Goal: Information Seeking & Learning: Find specific fact

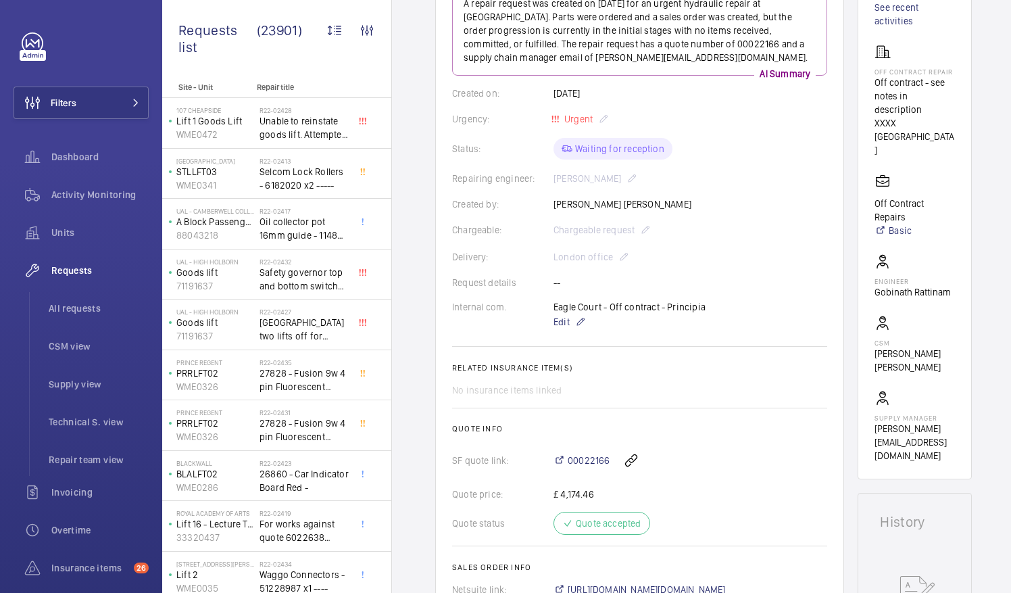
scroll to position [405, 0]
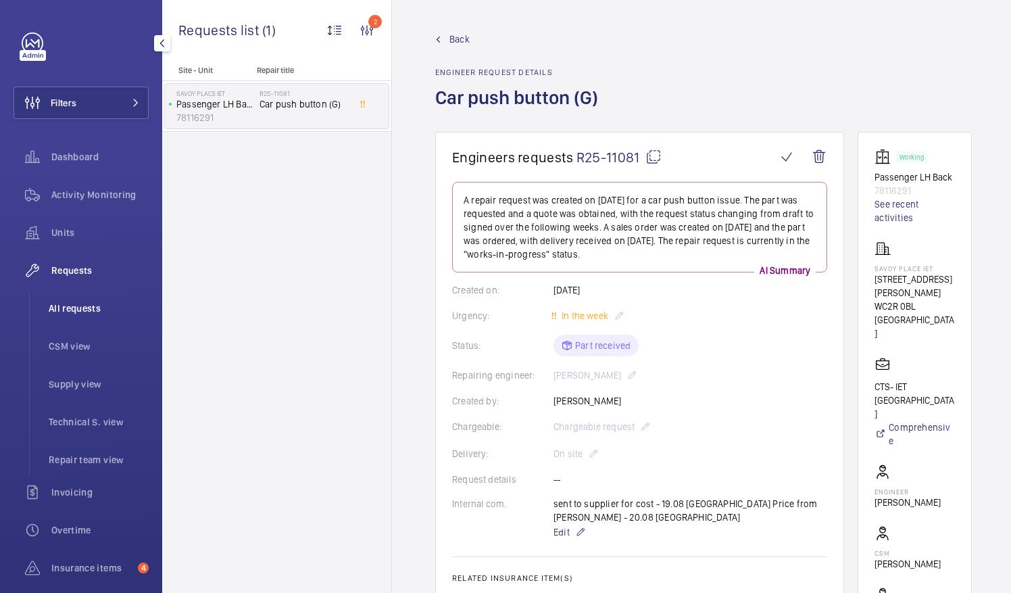
click at [80, 308] on span "All requests" at bounding box center [99, 308] width 100 height 14
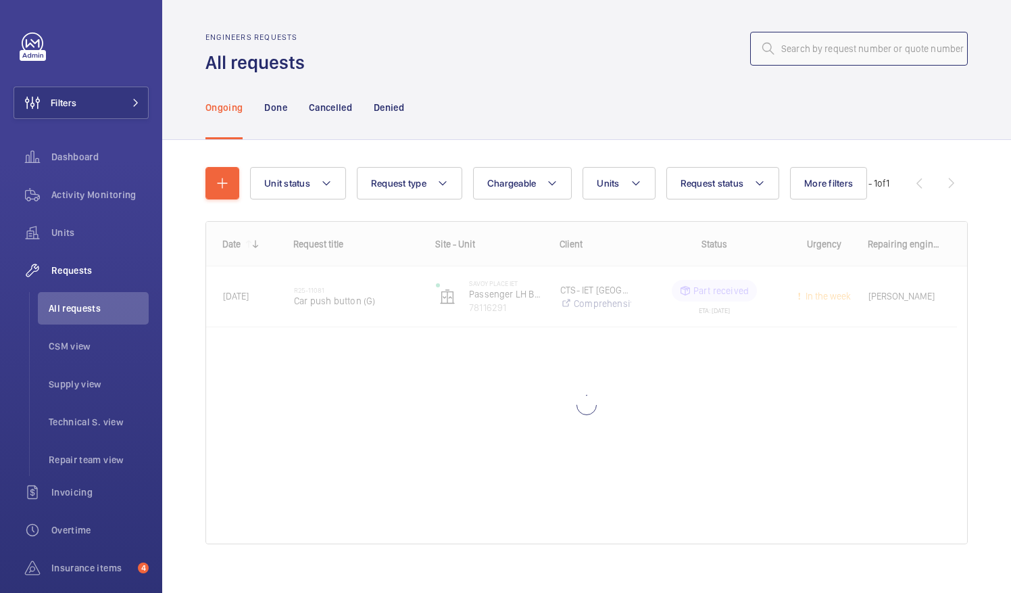
click at [787, 58] on input "text" at bounding box center [859, 49] width 218 height 34
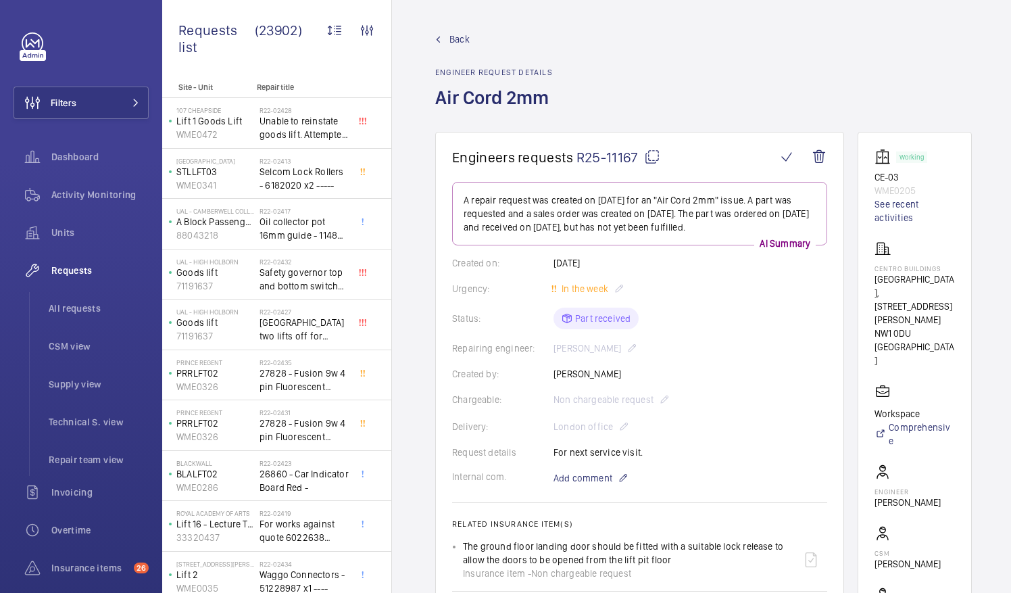
click at [654, 157] on mat-icon at bounding box center [652, 157] width 16 height 16
drag, startPoint x: 898, startPoint y: 274, endPoint x: 958, endPoint y: 279, distance: 61.0
click at [955, 279] on p "[GEOGRAPHIC_DATA], [STREET_ADDRESS][PERSON_NAME]" at bounding box center [915, 299] width 80 height 54
drag, startPoint x: 958, startPoint y: 279, endPoint x: 883, endPoint y: 280, distance: 75.0
click at [883, 280] on wm-front-card "Working CE-03 WME0205 See recent activities Centro Buildings Centro Buildings, …" at bounding box center [915, 404] width 114 height 544
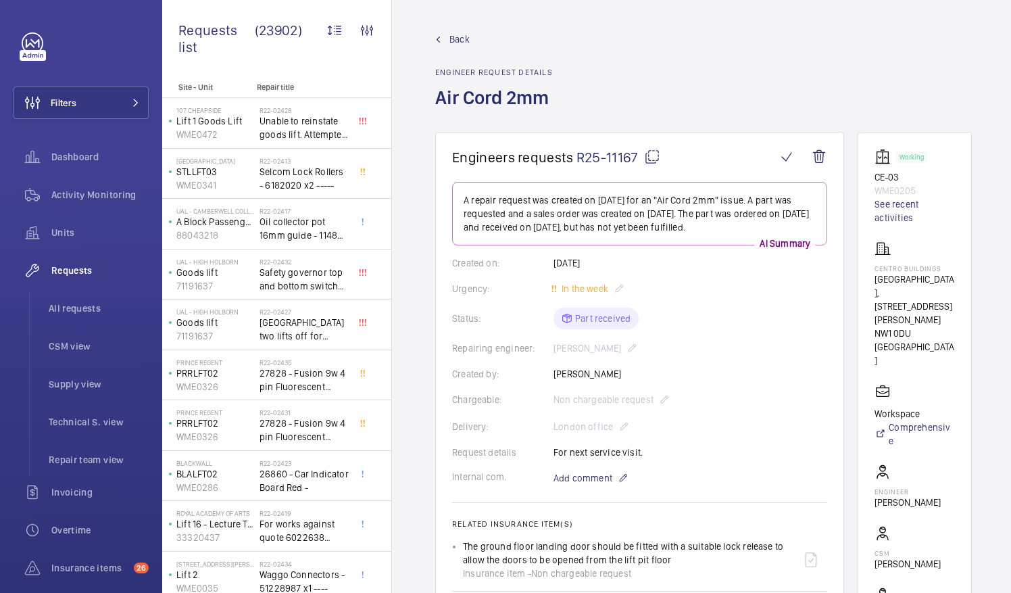
click at [889, 276] on p "[GEOGRAPHIC_DATA], [STREET_ADDRESS][PERSON_NAME]" at bounding box center [915, 299] width 80 height 54
click at [889, 276] on p "Centro Buildings, 20-23 Mandela Street, Camden, London, NW1 0DU LONDON" at bounding box center [915, 299] width 80 height 54
click at [889, 276] on wm-front-card "Working CE-03 WME0205 See recent activities Centro Buildings Centro Buildings, …" at bounding box center [915, 404] width 114 height 544
drag, startPoint x: 889, startPoint y: 276, endPoint x: 968, endPoint y: 331, distance: 96.2
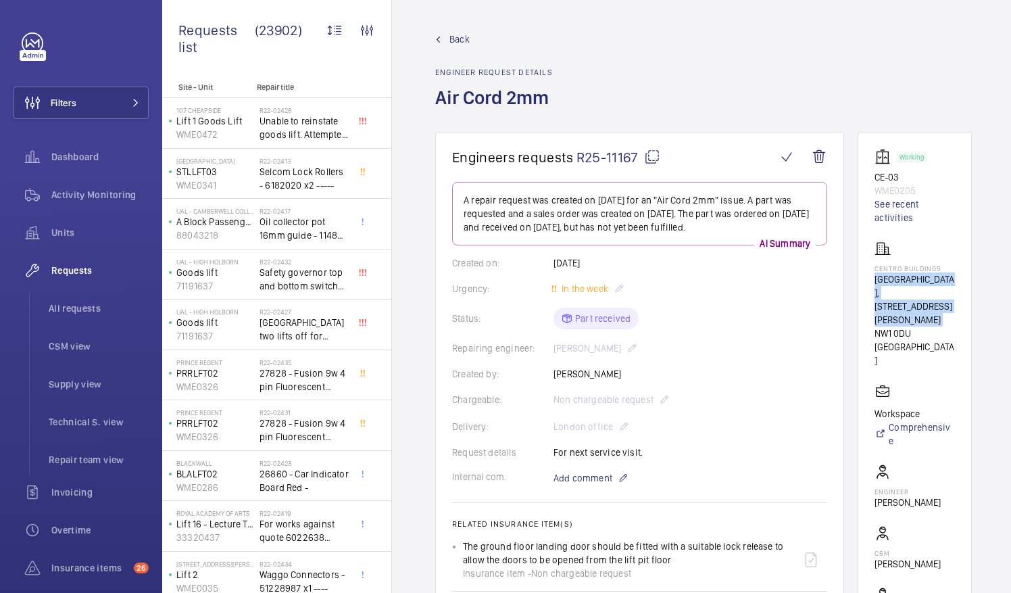
click at [968, 331] on wm-front-card "Working CE-03 WME0205 See recent activities Centro Buildings Centro Buildings, …" at bounding box center [915, 404] width 114 height 544
drag, startPoint x: 968, startPoint y: 331, endPoint x: 885, endPoint y: 277, distance: 99.2
click at [885, 277] on wm-front-card "Working CE-03 WME0205 See recent activities Centro Buildings Centro Buildings, …" at bounding box center [915, 404] width 114 height 544
drag, startPoint x: 891, startPoint y: 277, endPoint x: 956, endPoint y: 283, distance: 65.2
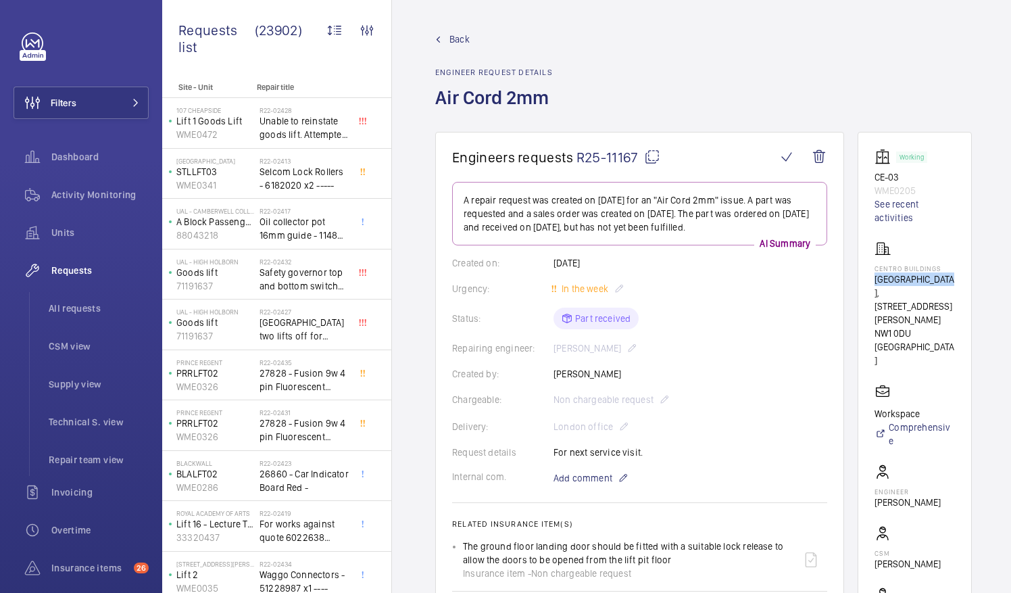
click at [955, 283] on p "Centro Buildings, 20-23 Mandela Street, Camden, London, NW1 0DU LONDON" at bounding box center [915, 299] width 80 height 54
drag, startPoint x: 956, startPoint y: 283, endPoint x: 946, endPoint y: 281, distance: 9.7
copy p "Centro Buildings"
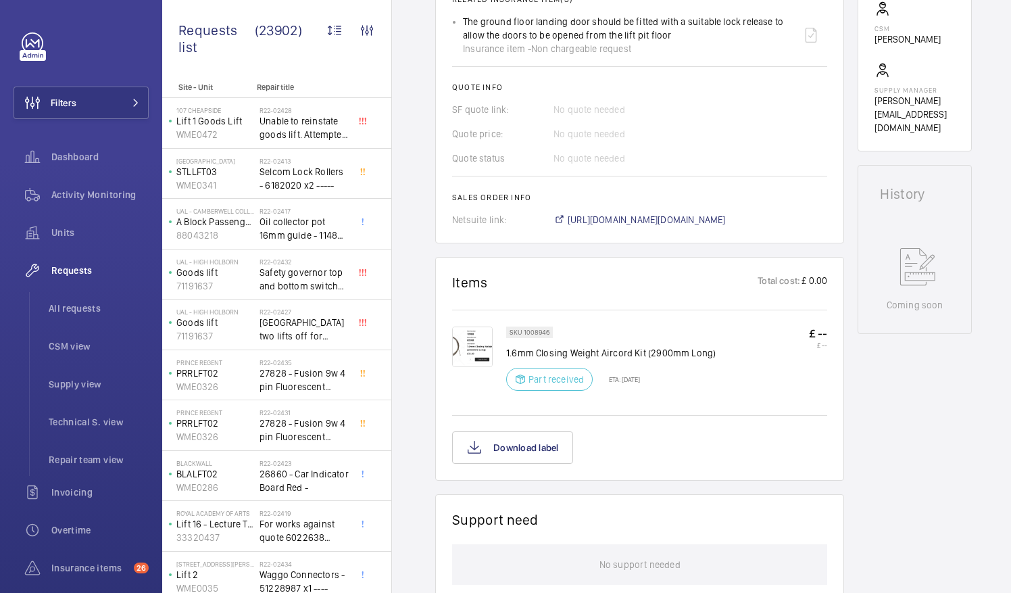
scroll to position [529, 0]
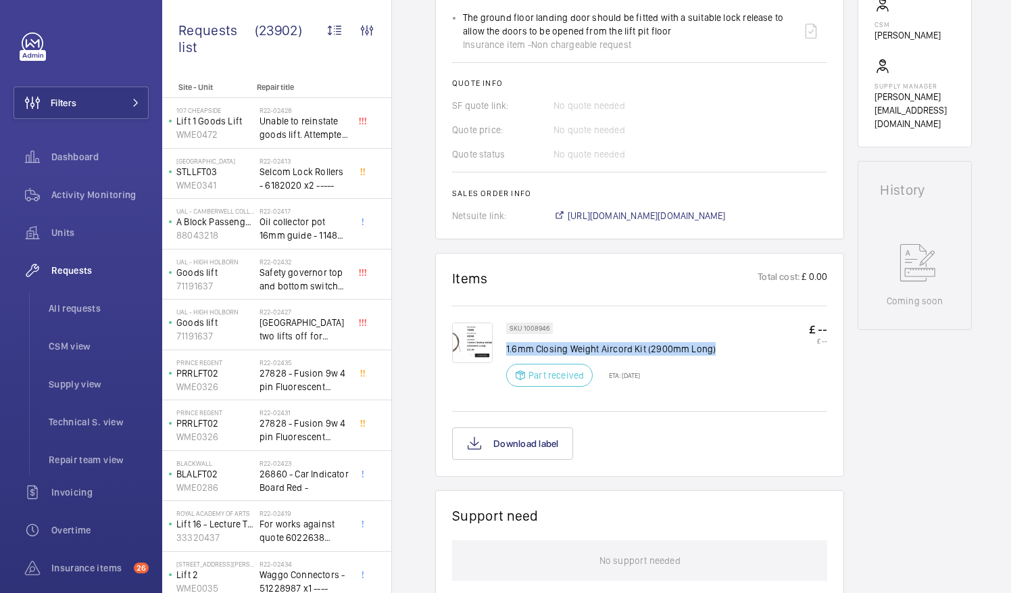
drag, startPoint x: 507, startPoint y: 345, endPoint x: 718, endPoint y: 349, distance: 210.9
click at [718, 349] on div "SKU 1008946 1.6mm Closing Weight Aircord Kit (2900mm Long) Part received ETA: 2…" at bounding box center [666, 358] width 321 height 72
drag, startPoint x: 718, startPoint y: 349, endPoint x: 699, endPoint y: 347, distance: 19.1
copy p "1.6mm Closing Weight Aircord Kit (2900mm Long)"
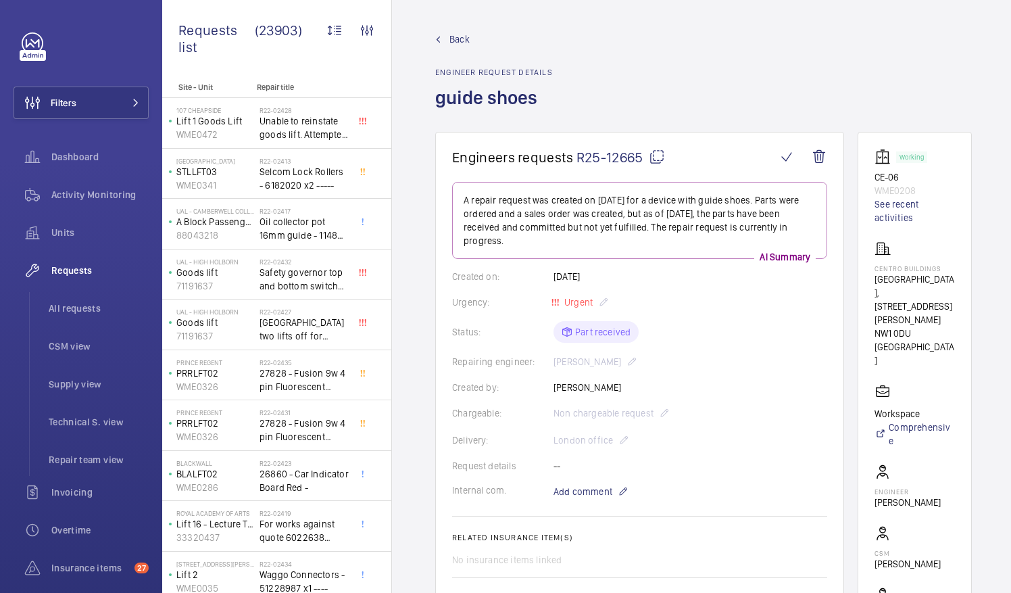
click at [657, 157] on mat-icon at bounding box center [657, 157] width 16 height 16
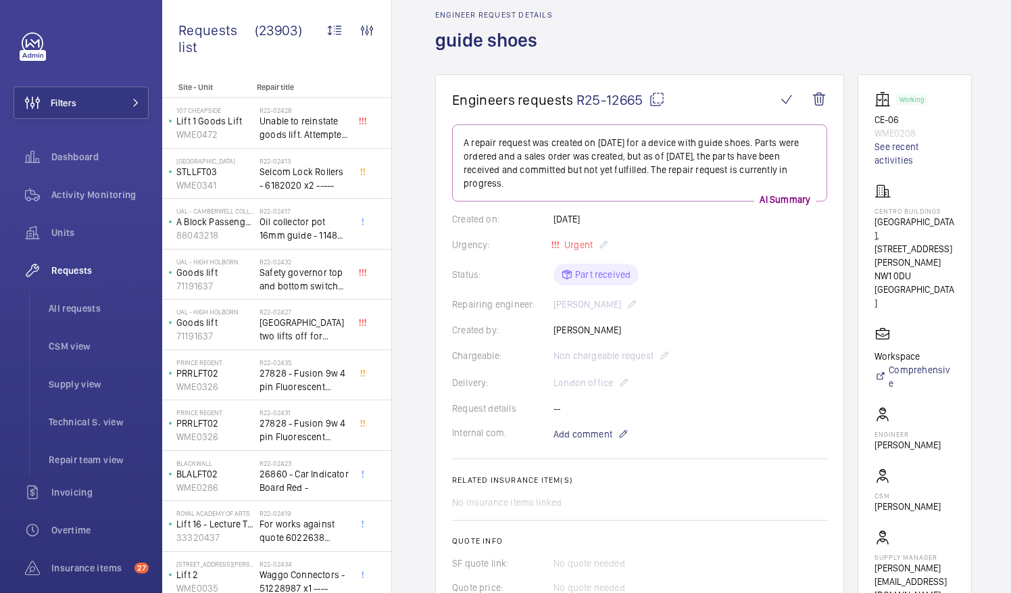
scroll to position [45, 0]
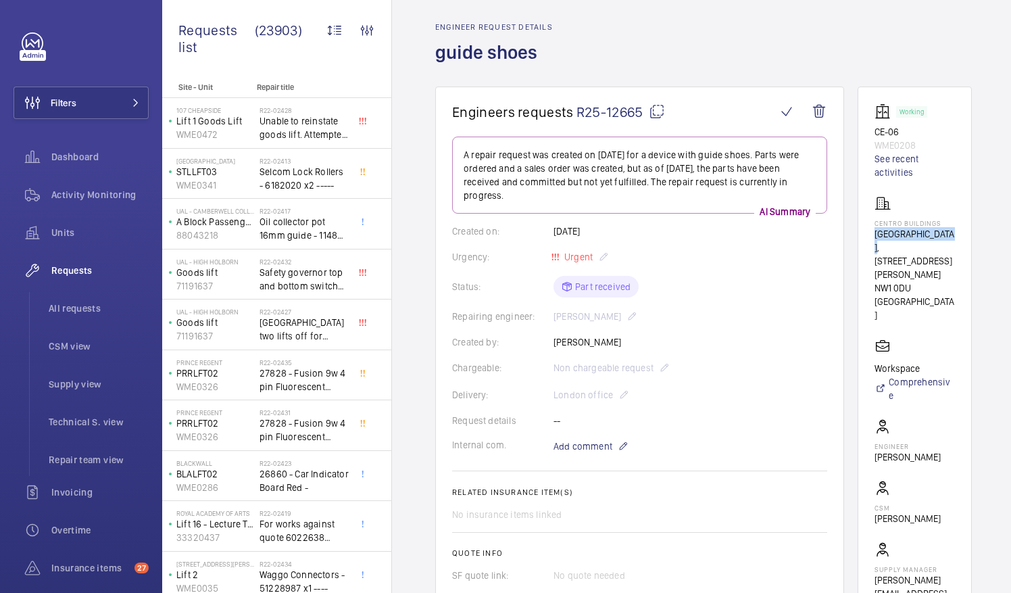
drag, startPoint x: 891, startPoint y: 232, endPoint x: 962, endPoint y: 237, distance: 71.1
click at [955, 237] on p "[GEOGRAPHIC_DATA], [STREET_ADDRESS][PERSON_NAME]" at bounding box center [915, 254] width 80 height 54
drag, startPoint x: 962, startPoint y: 237, endPoint x: 950, endPoint y: 237, distance: 12.2
copy p "Centro Buildings,"
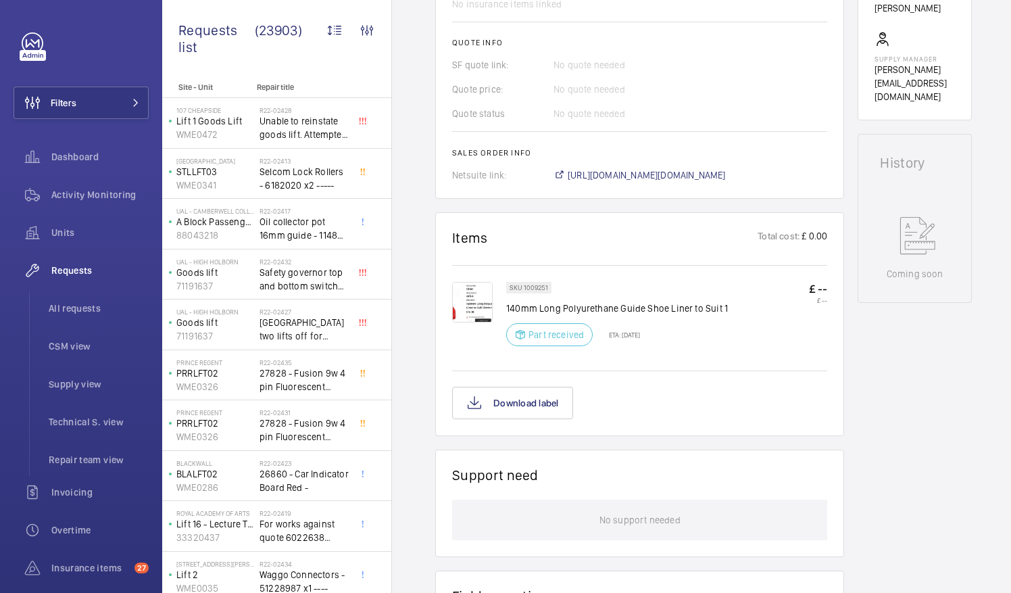
scroll to position [556, 0]
drag, startPoint x: 508, startPoint y: 291, endPoint x: 572, endPoint y: 296, distance: 63.7
click at [572, 301] on p "140mm Long Polyurethane Guide Shoe Liner to Suit 1" at bounding box center [617, 308] width 222 height 14
click at [727, 291] on div "SKU 1009251 140mm Long Polyurethane Guide Shoe Liner to Suit 1 Part received ET…" at bounding box center [666, 317] width 321 height 72
drag, startPoint x: 723, startPoint y: 291, endPoint x: 506, endPoint y: 290, distance: 217.6
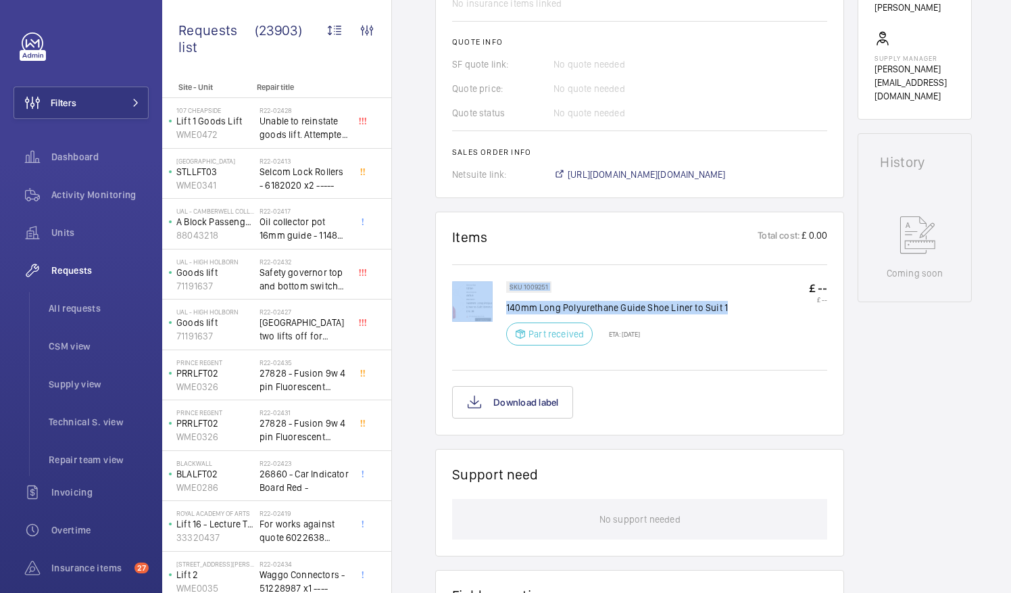
click at [506, 301] on p "140mm Long Polyurethane Guide Shoe Liner to Suit 1" at bounding box center [617, 308] width 222 height 14
drag, startPoint x: 506, startPoint y: 290, endPoint x: 526, endPoint y: 293, distance: 20.5
copy p "140mm Long Polyurethane Guide Shoe Liner to Suit 1"
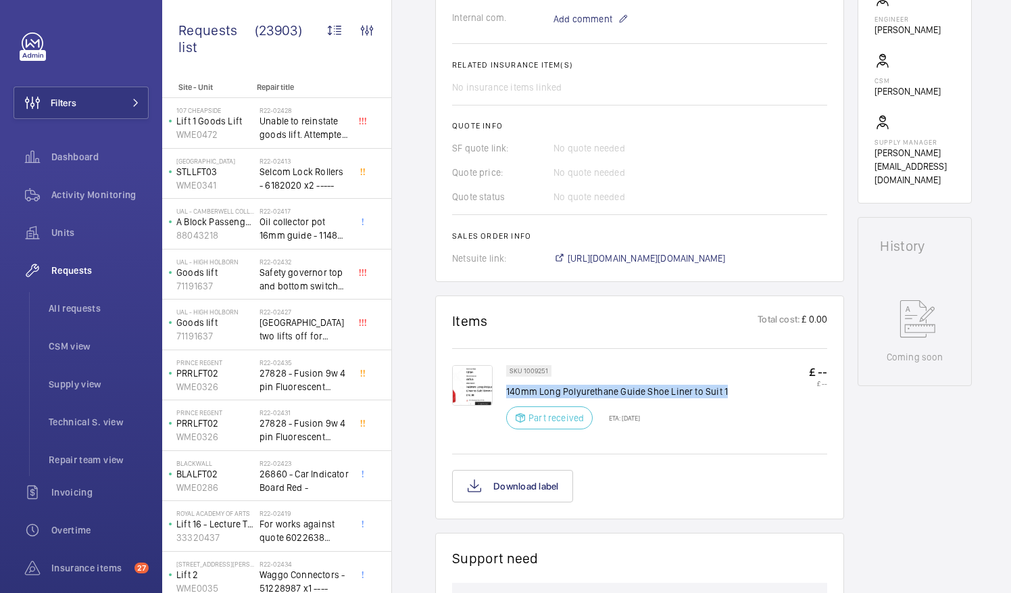
scroll to position [472, 0]
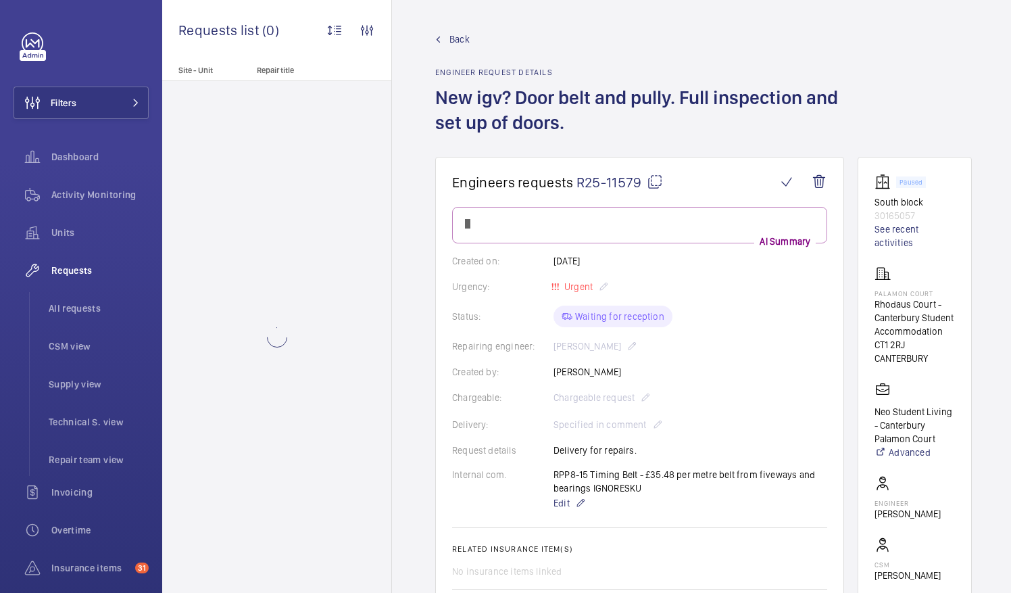
click at [652, 184] on mat-icon at bounding box center [655, 182] width 16 height 16
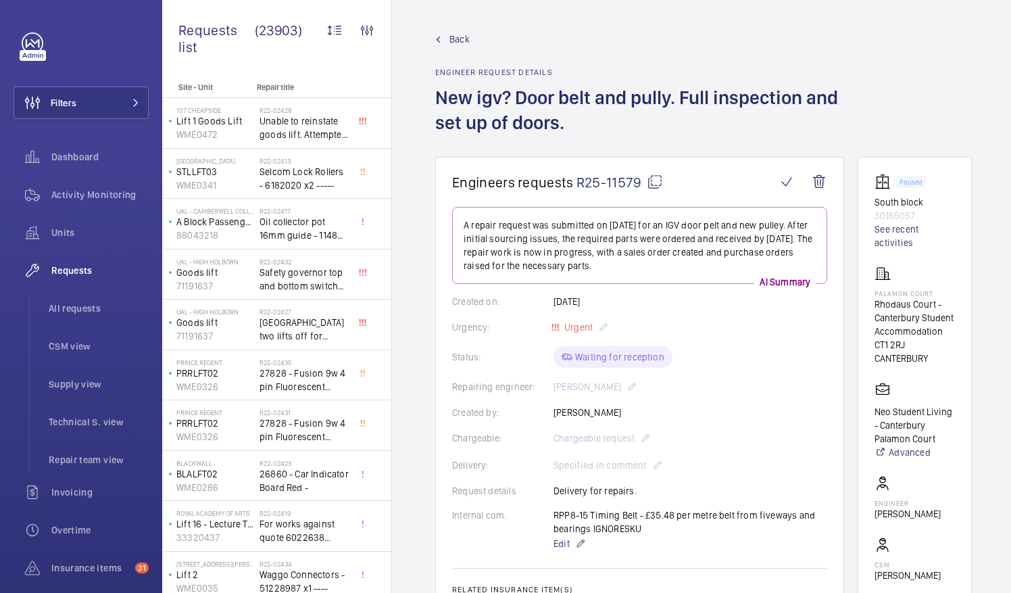
click at [889, 289] on p "Palamon Court" at bounding box center [915, 293] width 80 height 8
drag, startPoint x: 891, startPoint y: 291, endPoint x: 960, endPoint y: 278, distance: 70.7
click at [955, 278] on div "Palamon Court Rhodaus Court - Canterbury Student Accommodation CT1 2RJ CANTERBU…" at bounding box center [915, 315] width 80 height 99
drag, startPoint x: 891, startPoint y: 291, endPoint x: 950, endPoint y: 294, distance: 58.9
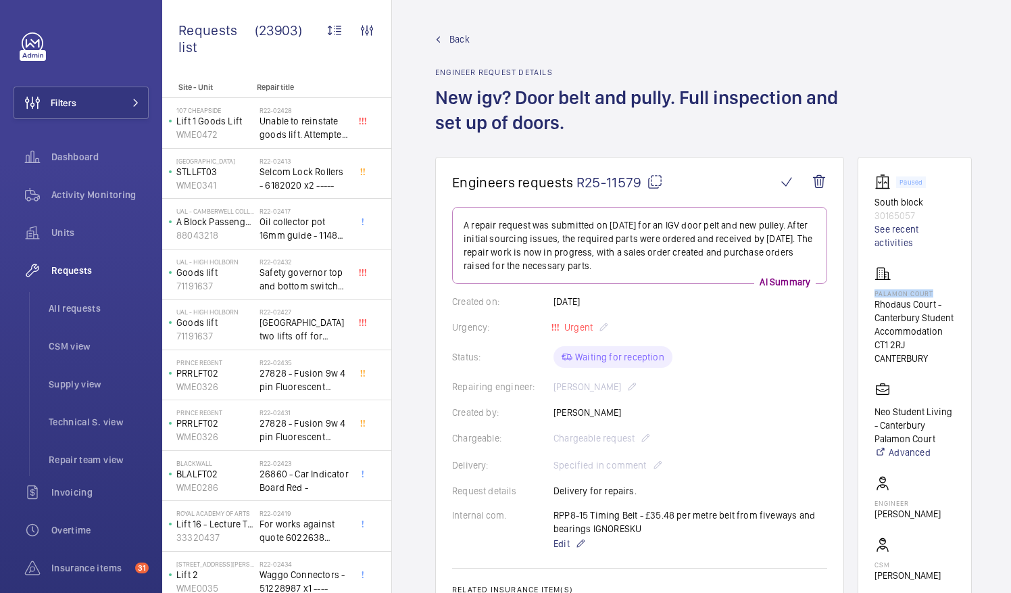
click at [950, 294] on p "Palamon Court" at bounding box center [915, 293] width 80 height 8
drag, startPoint x: 950, startPoint y: 294, endPoint x: 940, endPoint y: 292, distance: 10.3
copy p "Palamon Court"
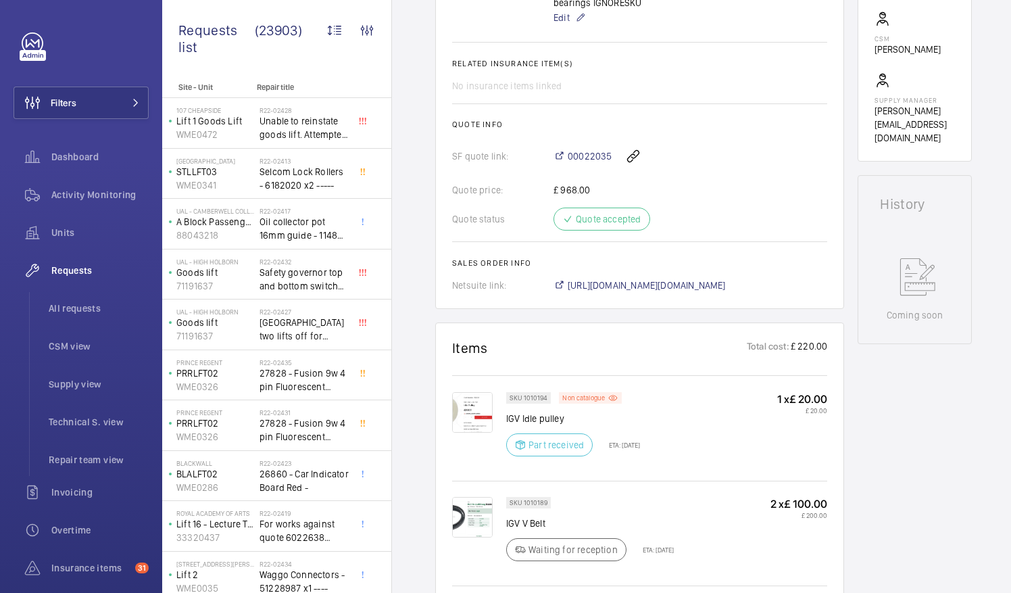
scroll to position [585, 0]
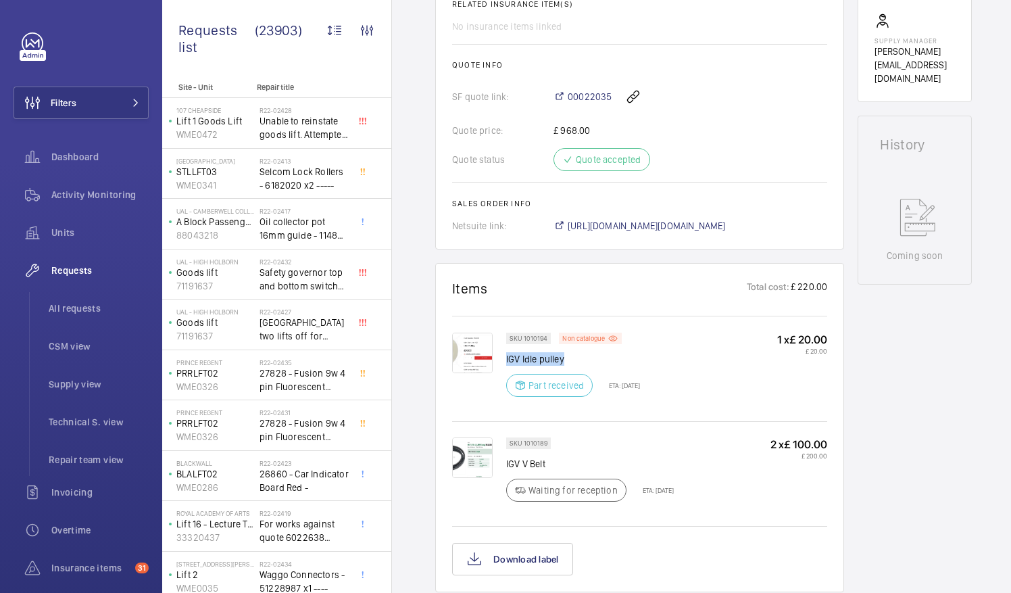
drag, startPoint x: 507, startPoint y: 355, endPoint x: 566, endPoint y: 354, distance: 59.5
click at [566, 354] on p "IGV Idle pulley" at bounding box center [573, 359] width 134 height 14
drag, startPoint x: 566, startPoint y: 354, endPoint x: 554, endPoint y: 358, distance: 12.6
copy p "IGV Idle pulley"
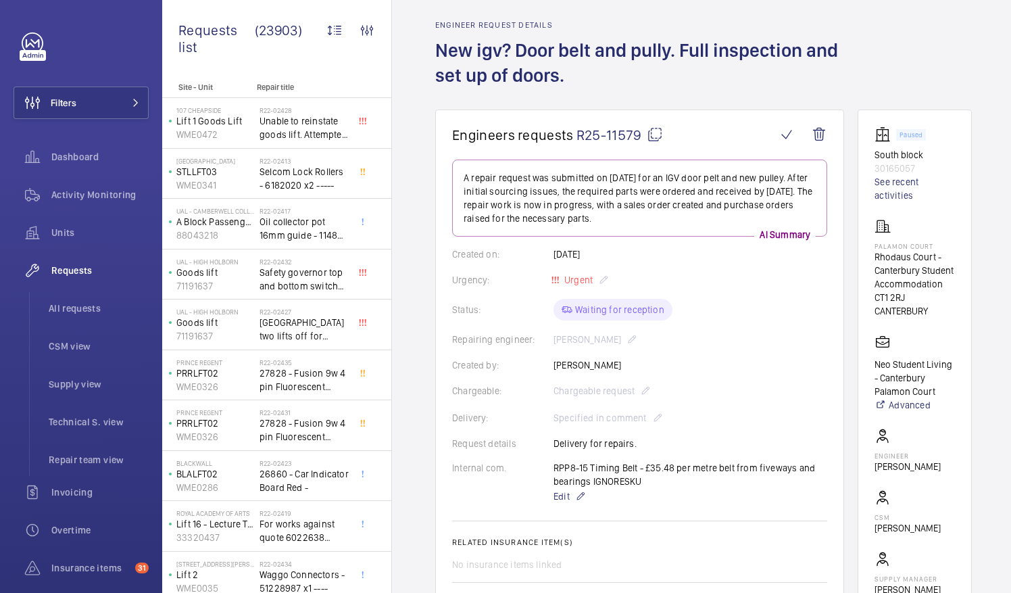
scroll to position [0, 0]
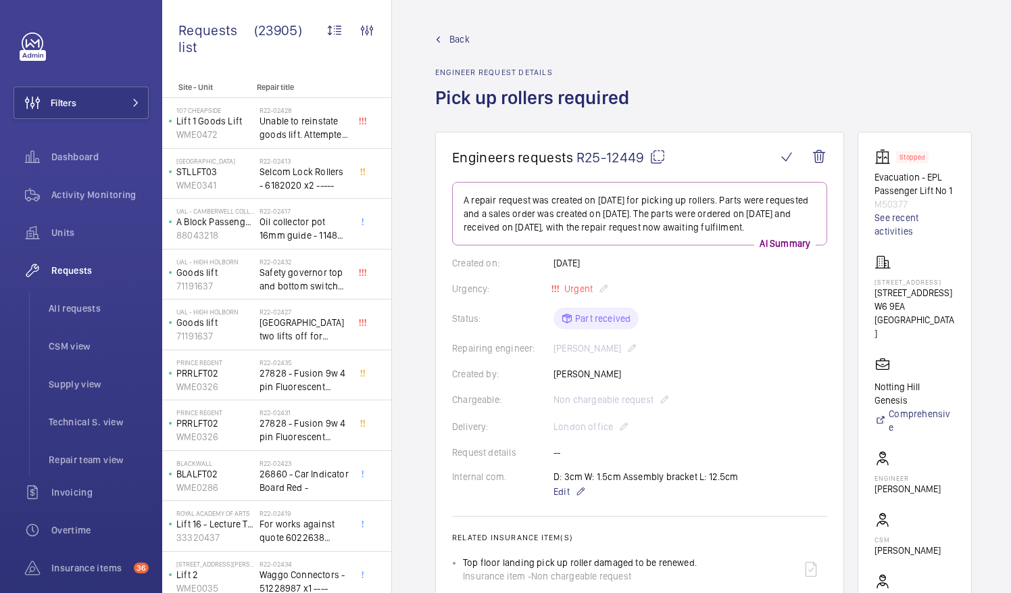
click at [656, 156] on mat-icon at bounding box center [657, 157] width 16 height 16
drag, startPoint x: 890, startPoint y: 303, endPoint x: 958, endPoint y: 308, distance: 67.7
click at [955, 308] on wm-front-card-body "Stopped Evacuation - EPL Passenger Lift No 1 M50377 See recent activities 1-3 […" at bounding box center [915, 397] width 80 height 497
drag, startPoint x: 958, startPoint y: 308, endPoint x: 944, endPoint y: 307, distance: 13.6
click at [944, 299] on p "1-3 Sussex Place" at bounding box center [915, 293] width 80 height 14
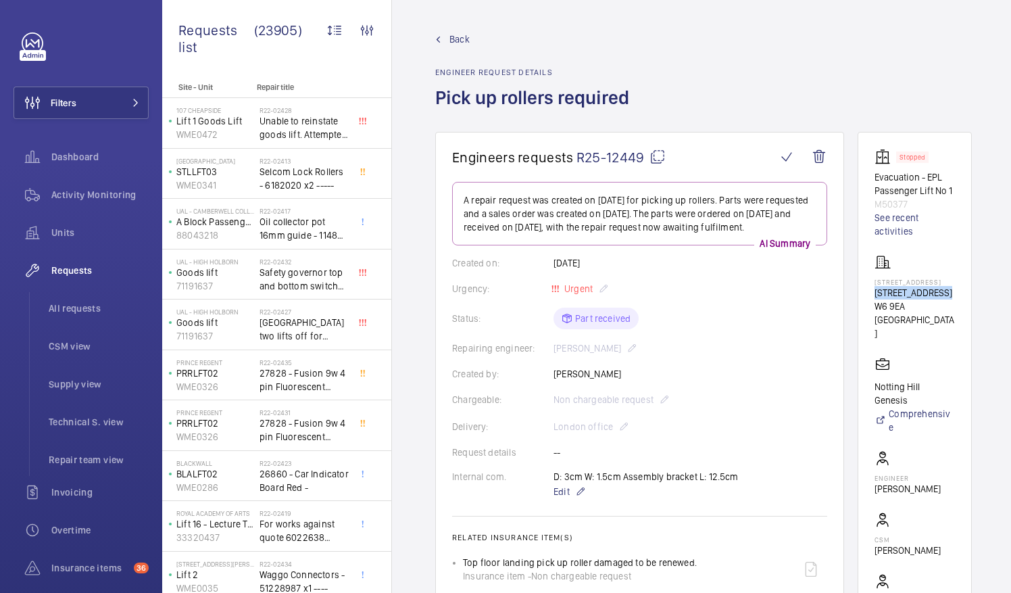
copy p "1-3 Sussex Place"
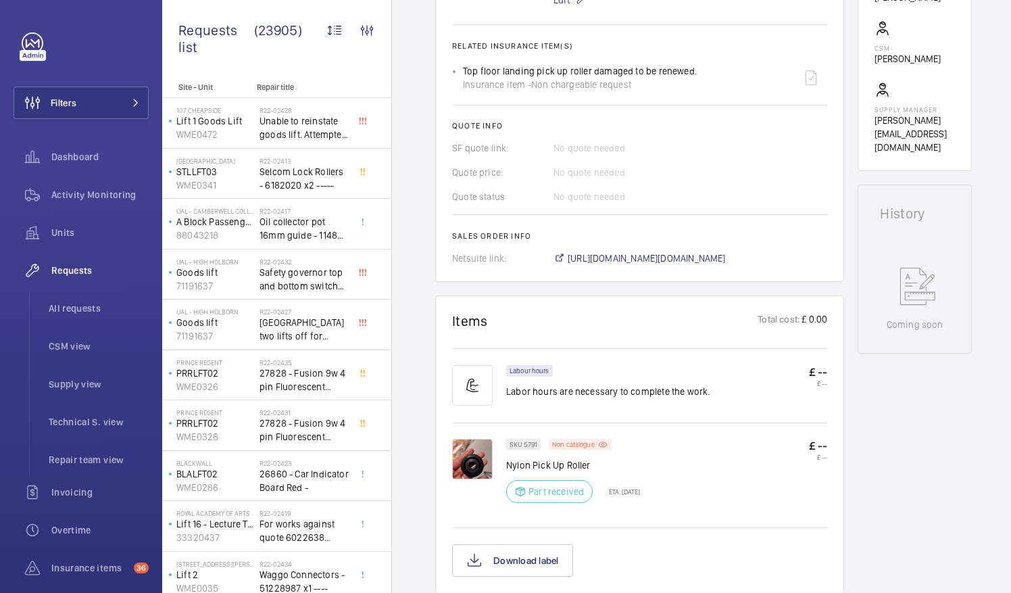
scroll to position [492, 0]
drag, startPoint x: 508, startPoint y: 460, endPoint x: 590, endPoint y: 458, distance: 81.8
click at [590, 458] on p "Nylon Pick Up Roller" at bounding box center [573, 465] width 134 height 14
drag, startPoint x: 590, startPoint y: 458, endPoint x: 581, endPoint y: 463, distance: 10.9
copy p "Nylon Pick Up Roller"
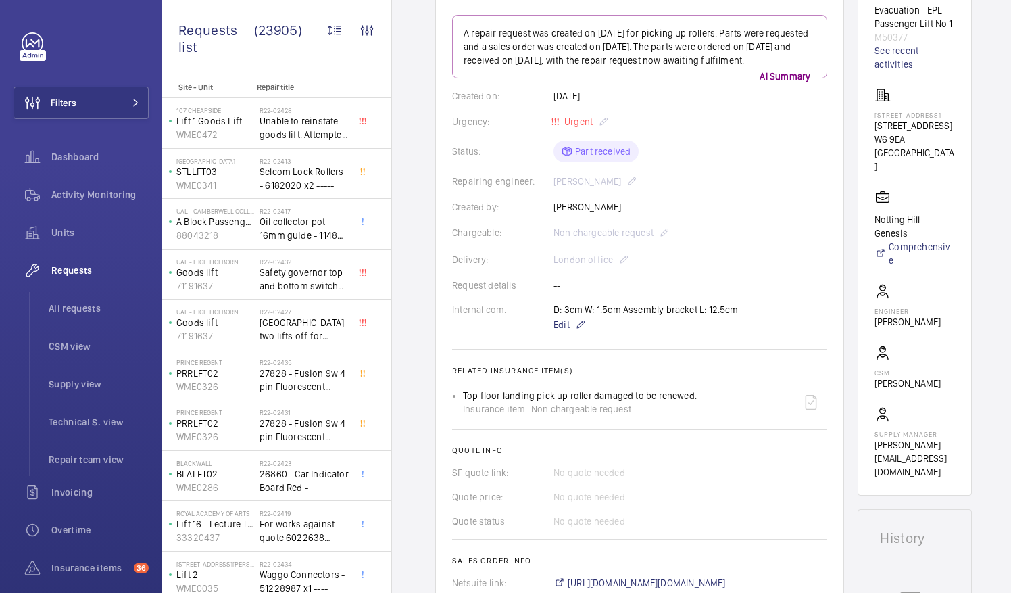
scroll to position [0, 0]
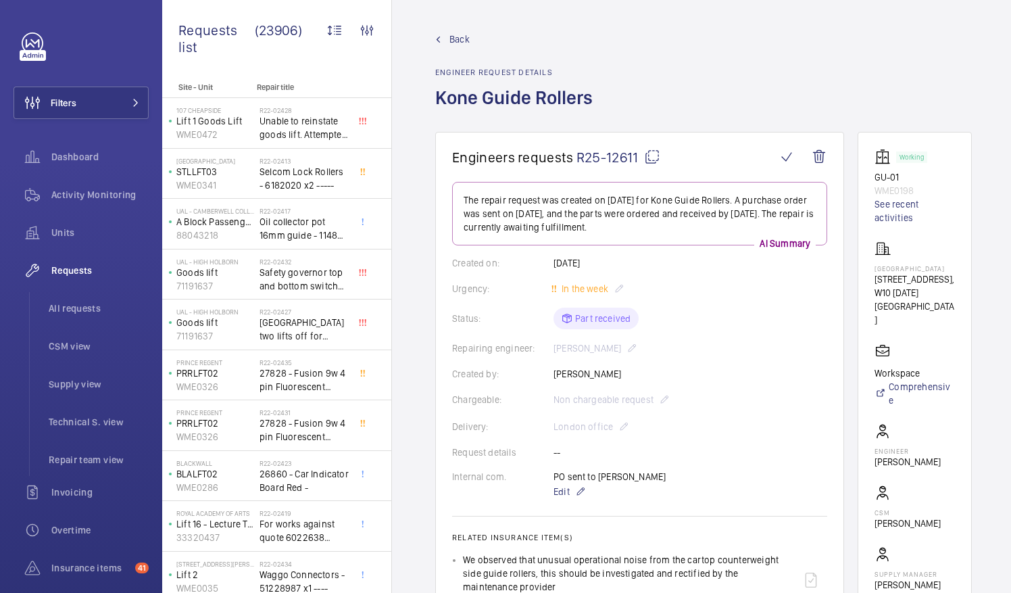
click at [652, 157] on mat-icon at bounding box center [652, 157] width 16 height 16
click at [654, 158] on mat-icon at bounding box center [652, 157] width 16 height 16
click at [892, 265] on p "[GEOGRAPHIC_DATA]" at bounding box center [915, 268] width 80 height 8
drag, startPoint x: 889, startPoint y: 265, endPoint x: 940, endPoint y: 276, distance: 52.0
click at [940, 276] on wm-front-card "Working GU-01 WME0198 See recent activities [GEOGRAPHIC_DATA] [STREET_ADDRESS][…" at bounding box center [915, 383] width 114 height 503
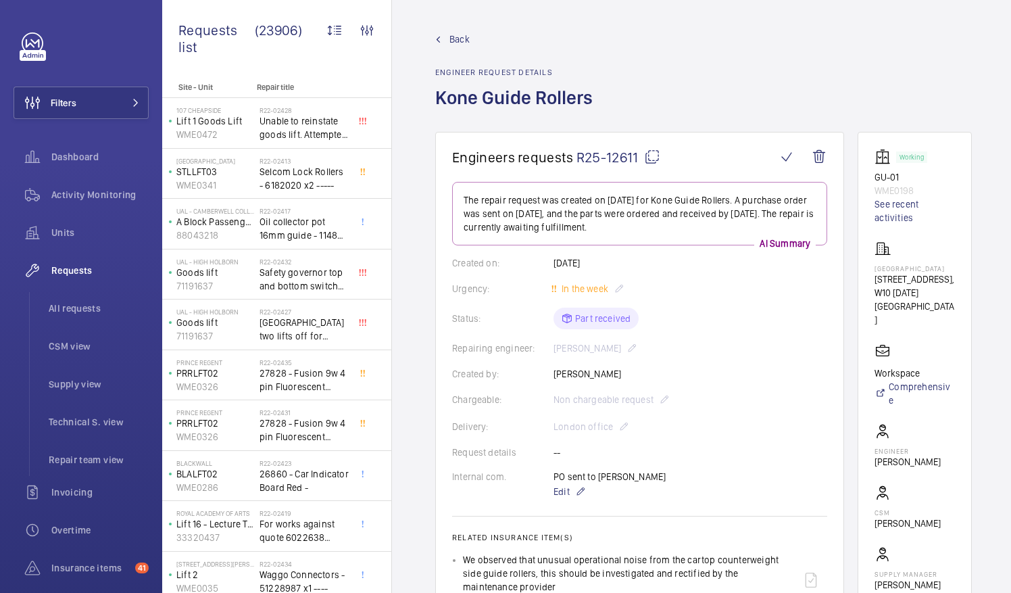
drag, startPoint x: 940, startPoint y: 276, endPoint x: 908, endPoint y: 275, distance: 32.5
copy p "[GEOGRAPHIC_DATA]"
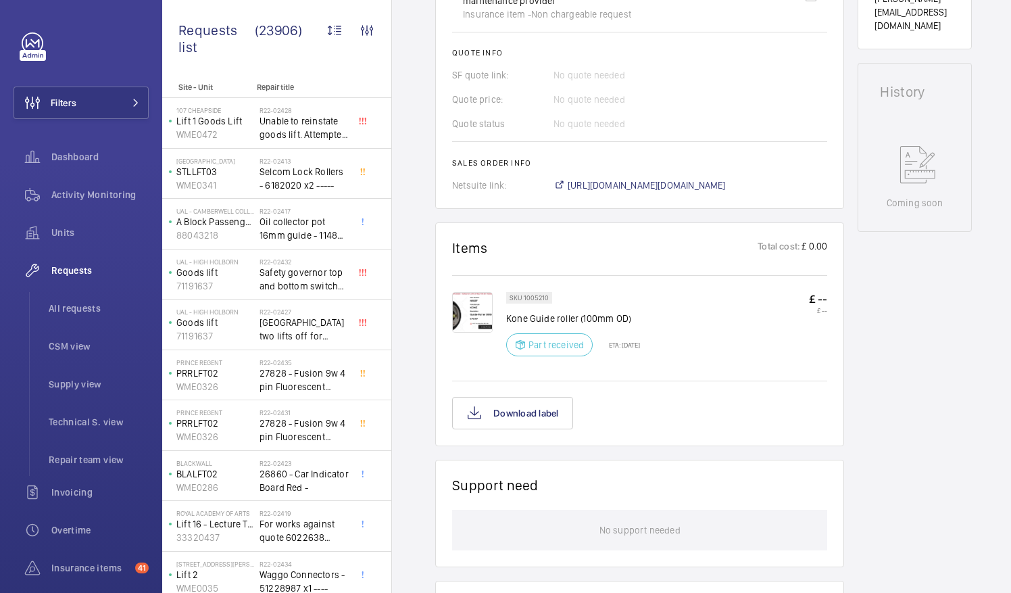
scroll to position [587, 0]
drag, startPoint x: 508, startPoint y: 300, endPoint x: 633, endPoint y: 307, distance: 125.9
click at [633, 311] on p "Kone Guide roller (100mm OD)" at bounding box center [573, 318] width 134 height 14
drag, startPoint x: 633, startPoint y: 307, endPoint x: 609, endPoint y: 303, distance: 24.7
copy p "Kone Guide roller (100mm OD)"
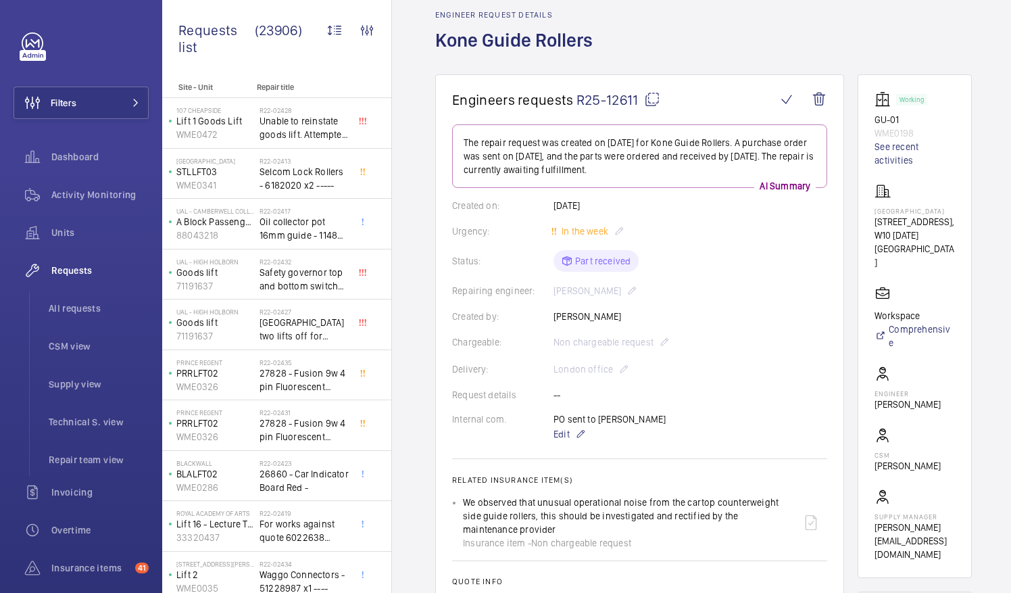
scroll to position [53, 0]
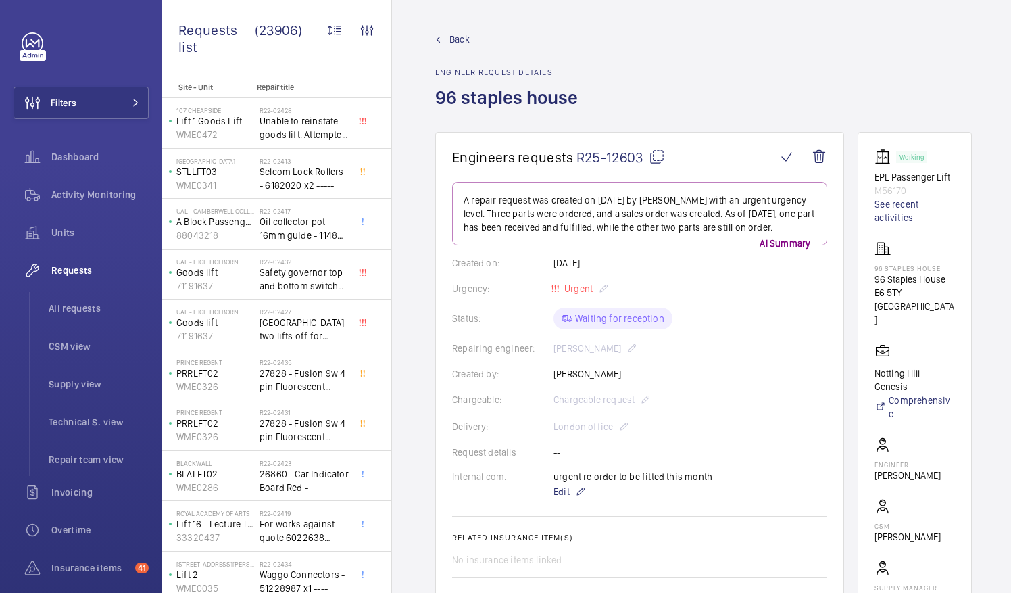
drag, startPoint x: 0, startPoint y: 0, endPoint x: 683, endPoint y: 58, distance: 685.1
click at [683, 58] on div "Back Engineer request details 96 staples house" at bounding box center [703, 81] width 537 height 99
click at [659, 158] on mat-icon at bounding box center [657, 157] width 16 height 16
drag, startPoint x: 891, startPoint y: 276, endPoint x: 960, endPoint y: 283, distance: 68.7
click at [955, 283] on p "96 Staples House" at bounding box center [915, 279] width 80 height 14
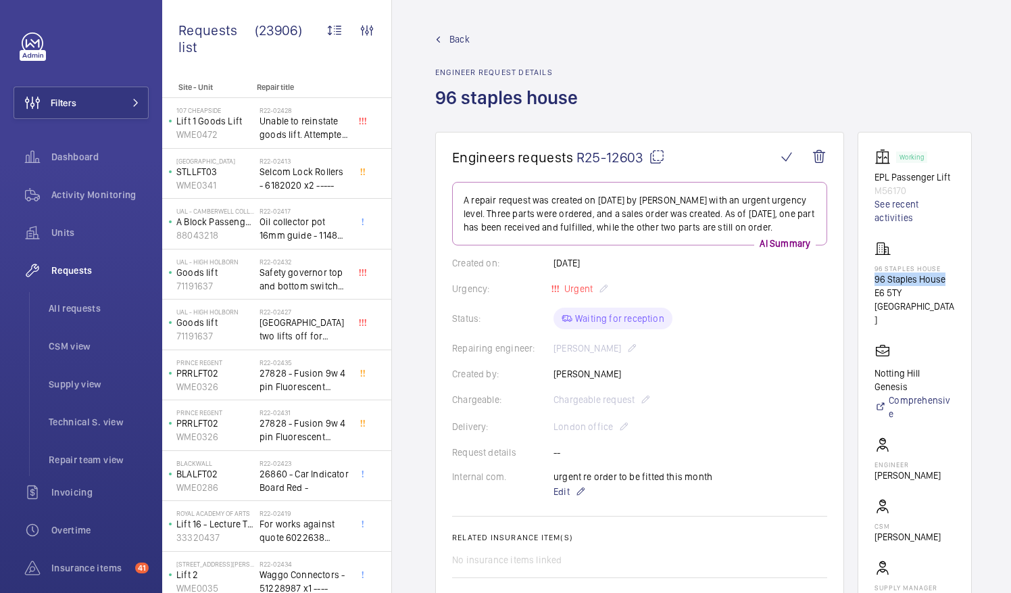
drag, startPoint x: 960, startPoint y: 283, endPoint x: 945, endPoint y: 280, distance: 15.2
copy p "96 Staples House"
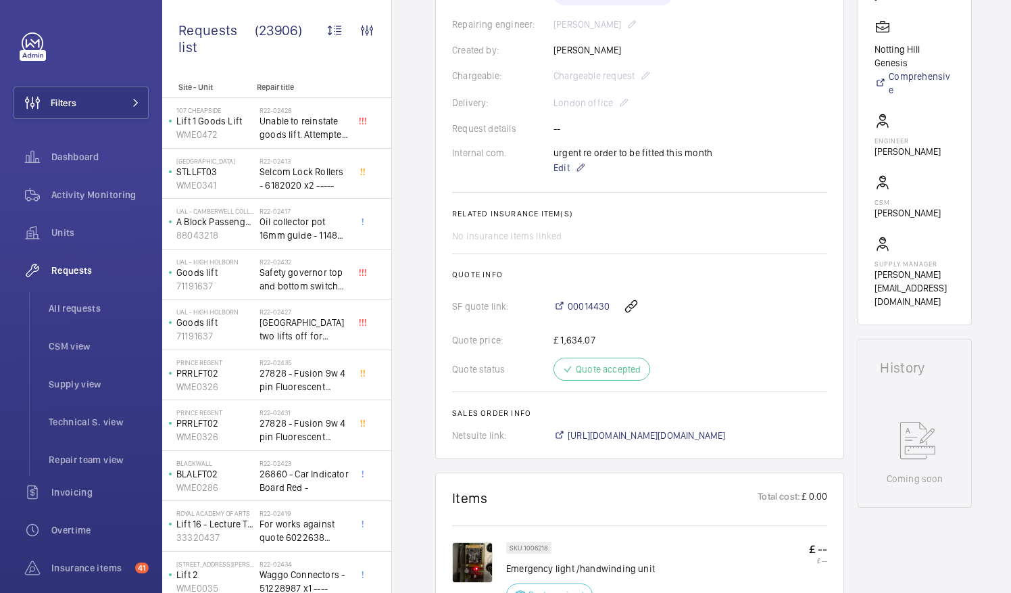
scroll to position [481, 0]
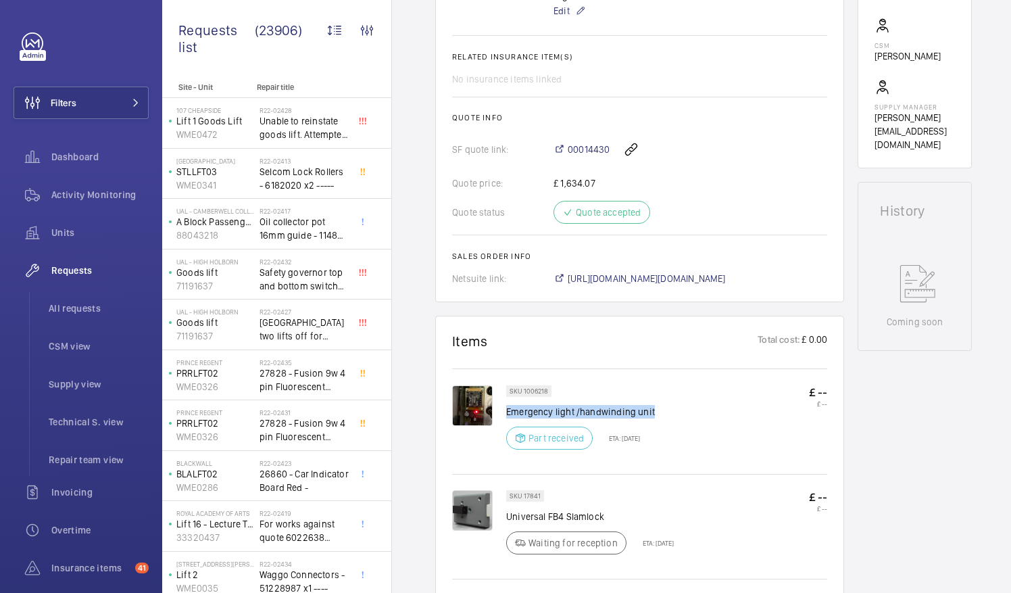
drag, startPoint x: 507, startPoint y: 407, endPoint x: 666, endPoint y: 413, distance: 159.6
click at [666, 413] on div "SKU 1006218 Emergency light /handwinding unit Part received ETA: [DATE] £ -- £ …" at bounding box center [666, 421] width 321 height 72
drag, startPoint x: 666, startPoint y: 413, endPoint x: 629, endPoint y: 410, distance: 38.0
copy p "Emergency light /handwinding unit"
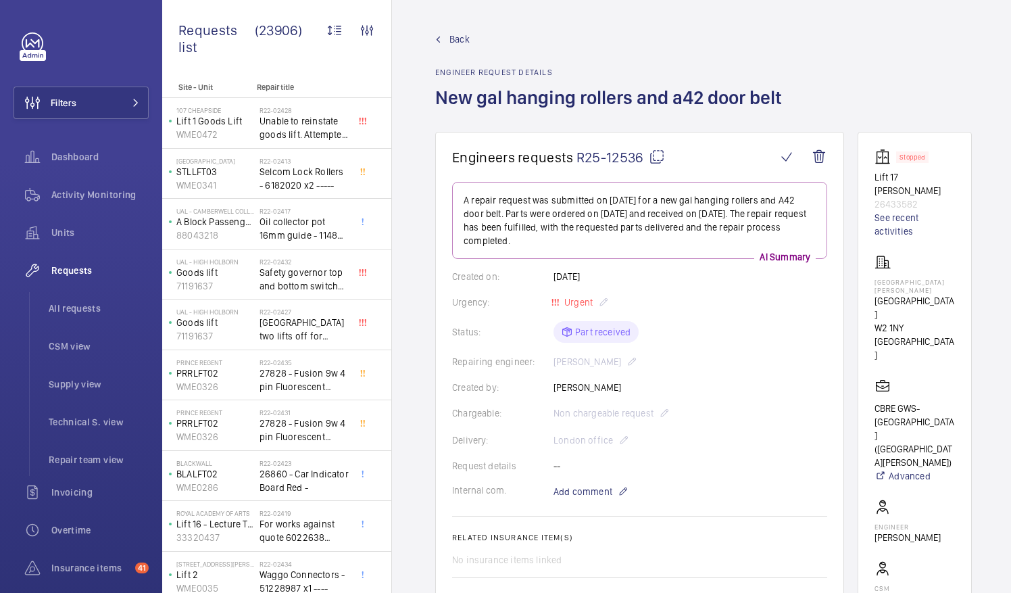
click at [656, 155] on mat-icon at bounding box center [657, 157] width 16 height 16
drag, startPoint x: 890, startPoint y: 280, endPoint x: 956, endPoint y: 282, distance: 65.6
click at [955, 282] on p "[GEOGRAPHIC_DATA][PERSON_NAME]" at bounding box center [915, 286] width 80 height 16
drag, startPoint x: 956, startPoint y: 282, endPoint x: 944, endPoint y: 281, distance: 11.5
copy p "[GEOGRAPHIC_DATA][PERSON_NAME]"
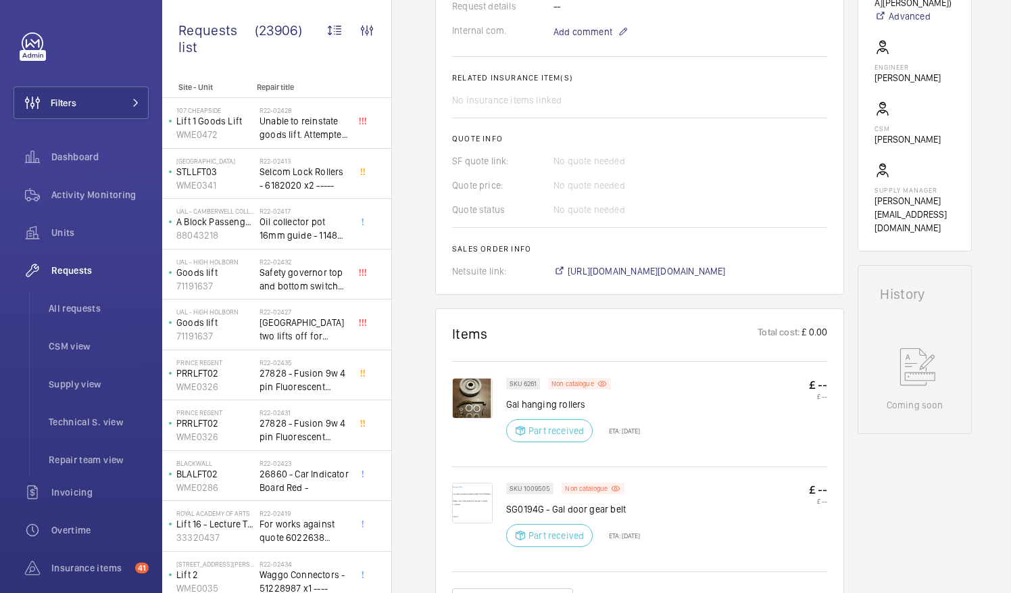
scroll to position [466, 0]
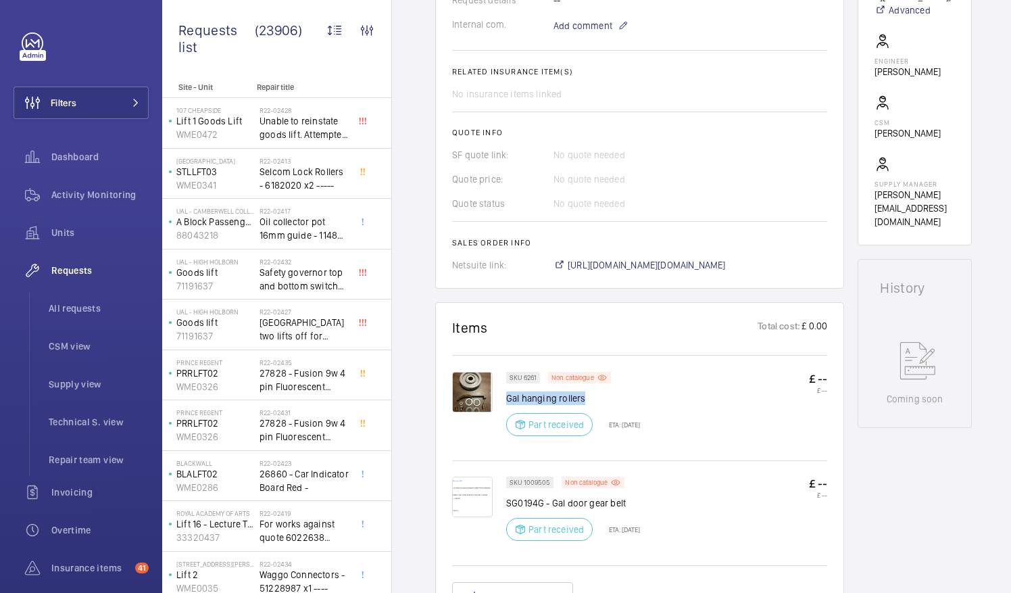
drag, startPoint x: 507, startPoint y: 383, endPoint x: 598, endPoint y: 378, distance: 91.4
click at [598, 391] on p "Gal hanging rollers" at bounding box center [573, 398] width 134 height 14
drag, startPoint x: 598, startPoint y: 378, endPoint x: 571, endPoint y: 381, distance: 27.2
copy p "Gal hanging rollers"
